Goal: Transaction & Acquisition: Purchase product/service

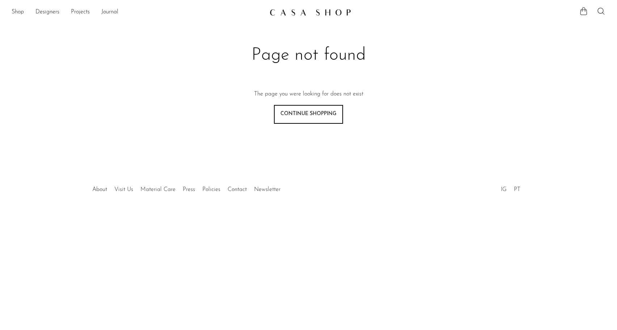
click at [306, 16] on link at bounding box center [309, 12] width 78 height 13
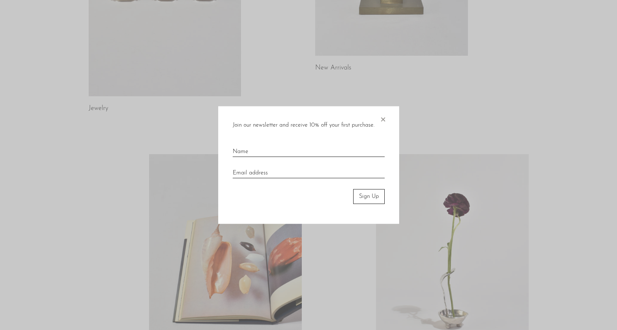
scroll to position [248, 0]
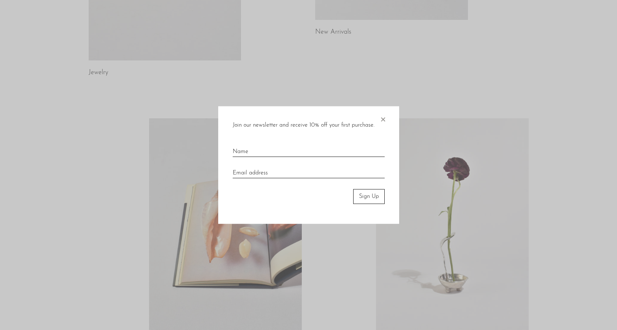
click at [381, 117] on span "×" at bounding box center [382, 117] width 7 height 23
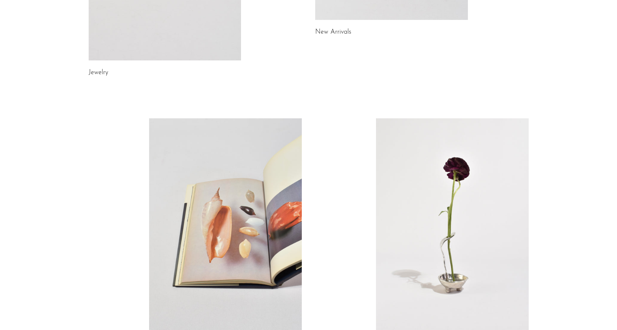
click at [434, 186] on link at bounding box center [452, 225] width 153 height 214
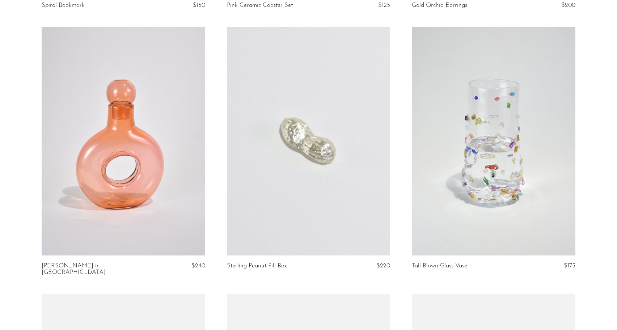
scroll to position [2173, 0]
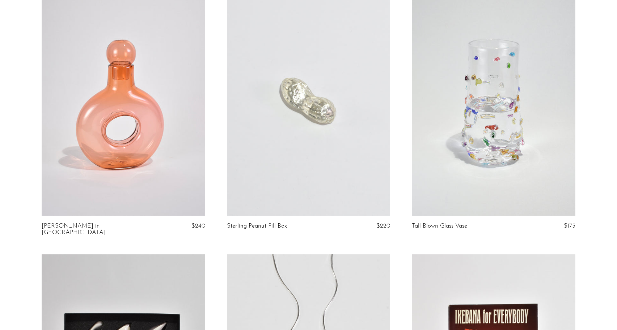
click at [301, 104] on link at bounding box center [308, 101] width 163 height 229
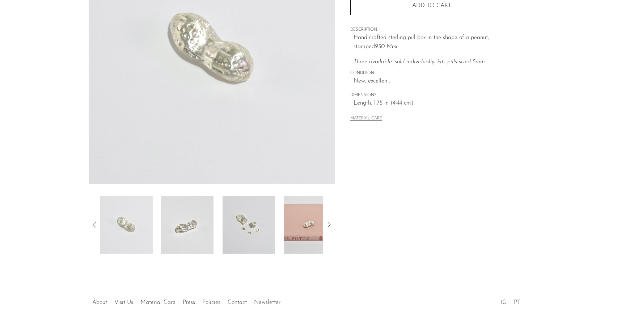
scroll to position [133, 0]
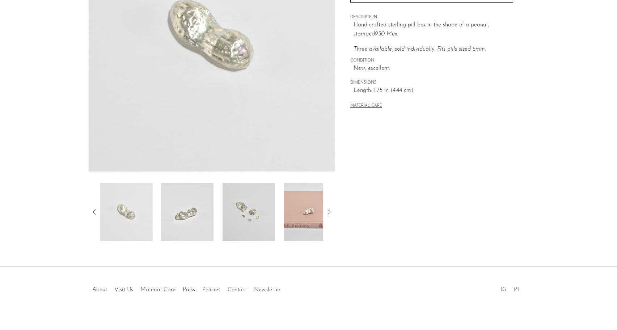
click at [257, 207] on img at bounding box center [249, 212] width 52 height 58
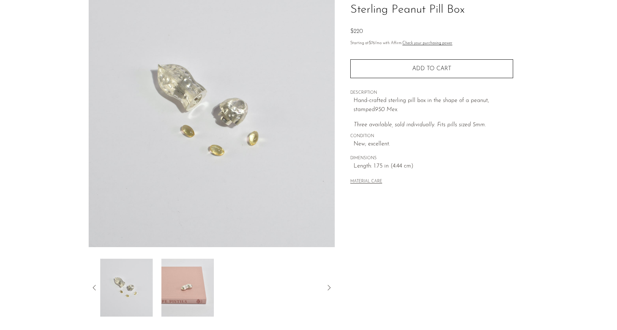
scroll to position [141, 0]
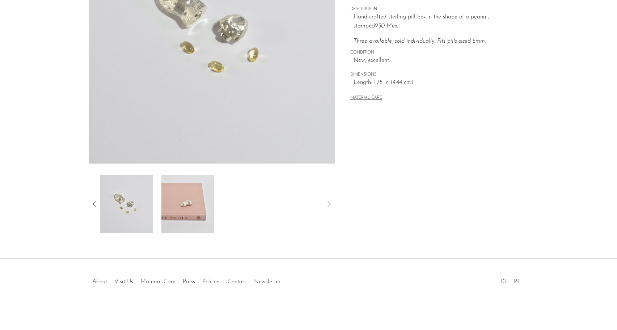
click at [177, 208] on img at bounding box center [187, 204] width 52 height 58
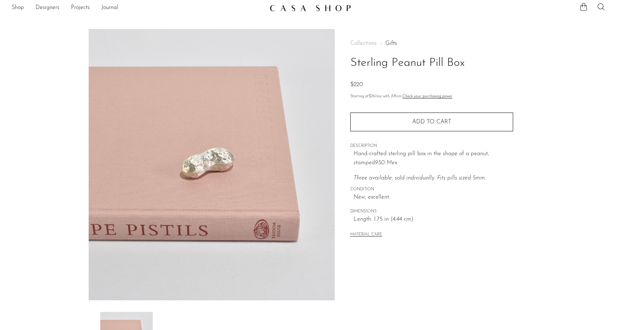
scroll to position [0, 0]
